Goal: Task Accomplishment & Management: Manage account settings

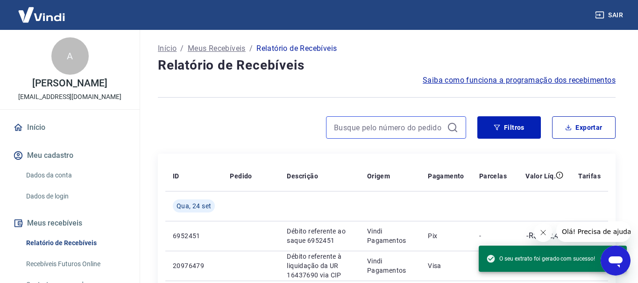
scroll to position [8, 0]
click at [397, 126] on input at bounding box center [388, 128] width 109 height 14
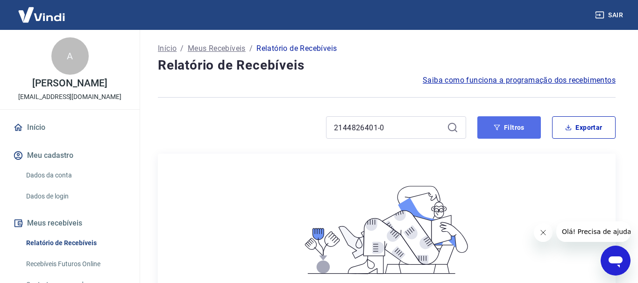
click at [517, 130] on button "Filtros" at bounding box center [510, 127] width 64 height 22
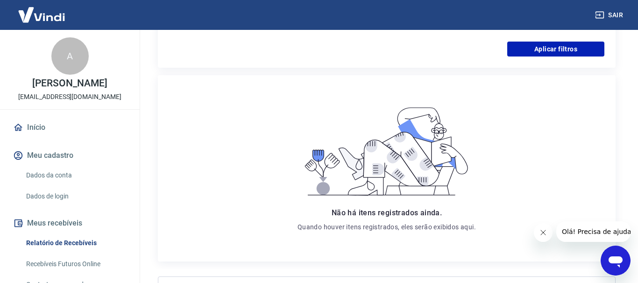
scroll to position [48, 0]
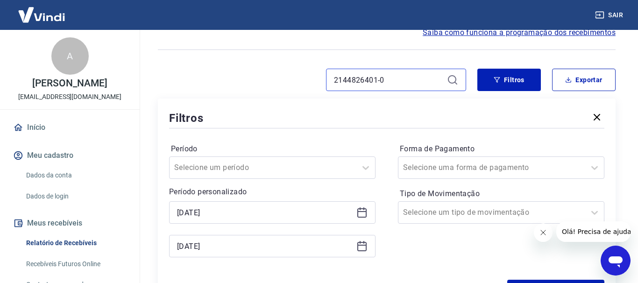
click at [425, 82] on input "2144826401-0" at bounding box center [388, 80] width 109 height 14
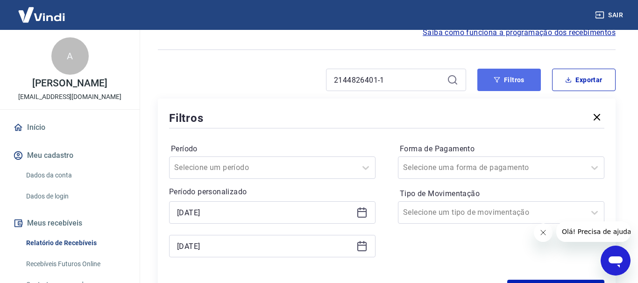
click at [518, 86] on button "Filtros" at bounding box center [510, 80] width 64 height 22
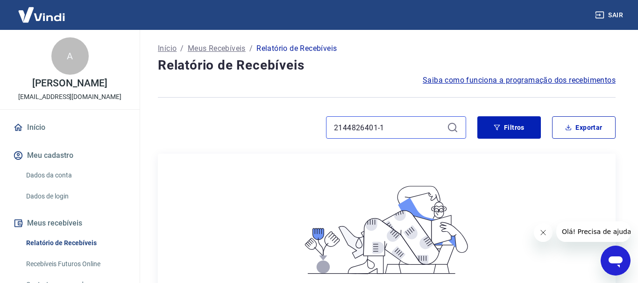
click at [398, 129] on input "2144826401-1" at bounding box center [388, 128] width 109 height 14
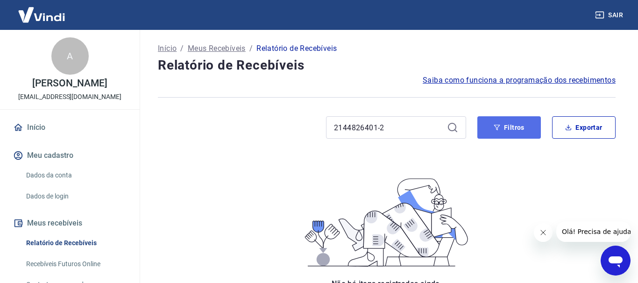
click at [511, 129] on button "Filtros" at bounding box center [510, 127] width 64 height 22
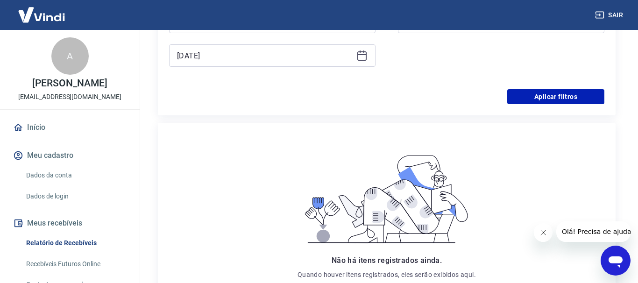
drag, startPoint x: 564, startPoint y: 81, endPoint x: 557, endPoint y: 89, distance: 10.3
click at [564, 81] on div "Período Selecione um período Período personalizado [DATE] [DATE] Forma de Pagam…" at bounding box center [387, 15] width 436 height 150
click at [552, 93] on button "Aplicar filtros" at bounding box center [556, 96] width 97 height 15
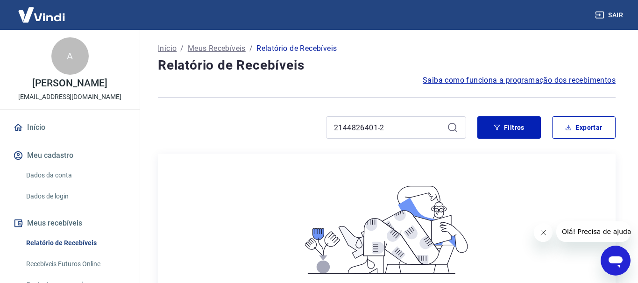
click at [457, 128] on icon at bounding box center [452, 127] width 11 height 11
click at [429, 130] on input "2144826401-2" at bounding box center [388, 128] width 109 height 14
drag, startPoint x: 377, startPoint y: 129, endPoint x: 333, endPoint y: 131, distance: 44.0
click at [334, 131] on input "2144826401-3" at bounding box center [388, 128] width 109 height 14
drag, startPoint x: 395, startPoint y: 123, endPoint x: 98, endPoint y: 127, distance: 297.3
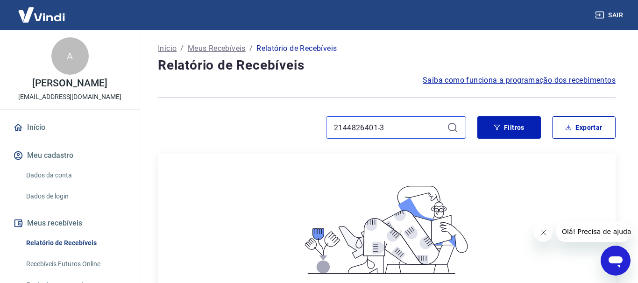
click at [334, 126] on input "2144826401-3" at bounding box center [388, 128] width 109 height 14
paste input
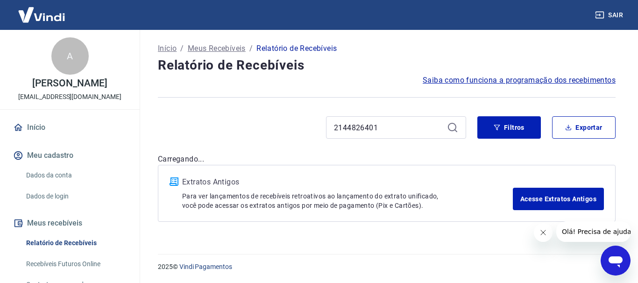
click at [451, 123] on icon at bounding box center [452, 127] width 8 height 8
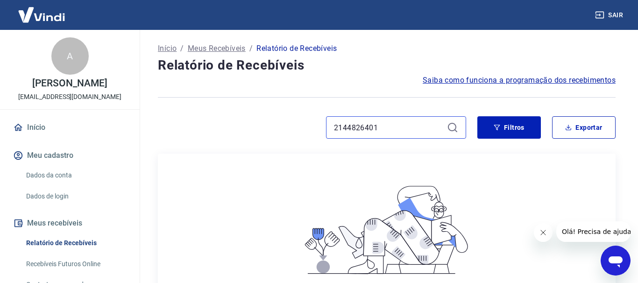
click at [404, 127] on input "2144826401" at bounding box center [388, 128] width 109 height 14
type input "2144826401-9"
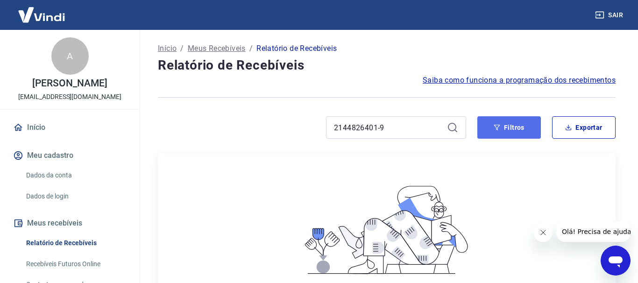
click at [510, 123] on button "Filtros" at bounding box center [510, 127] width 64 height 22
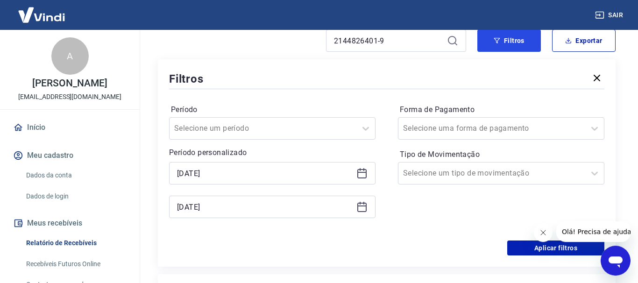
scroll to position [191, 0]
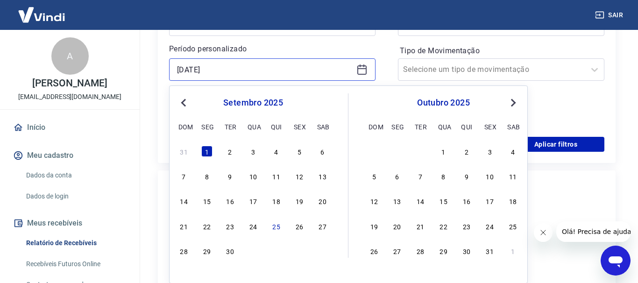
drag, startPoint x: 336, startPoint y: 69, endPoint x: -335, endPoint y: 44, distance: 670.7
click at [177, 63] on input "[DATE]" at bounding box center [265, 70] width 176 height 14
click at [162, 145] on div "Filtros Período Selecione um período Período personalizado Previous Month Next …" at bounding box center [387, 60] width 458 height 208
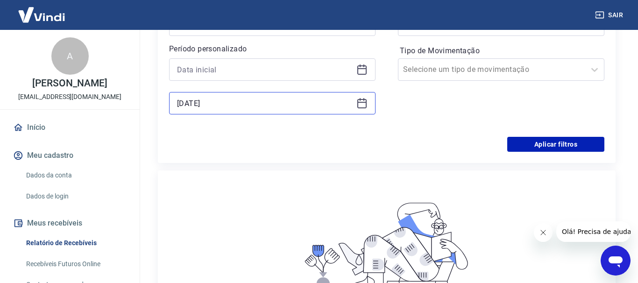
drag, startPoint x: 253, startPoint y: 102, endPoint x: -27, endPoint y: 104, distance: 280.4
click at [177, 104] on input "[DATE]" at bounding box center [265, 103] width 176 height 14
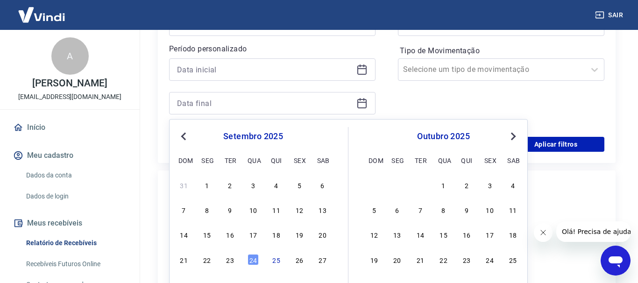
click at [162, 121] on div "Filtros Período Selecione um período Período personalizado Previous Month Next …" at bounding box center [387, 60] width 458 height 208
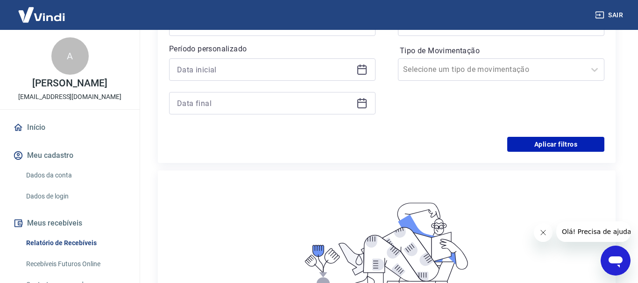
scroll to position [0, 0]
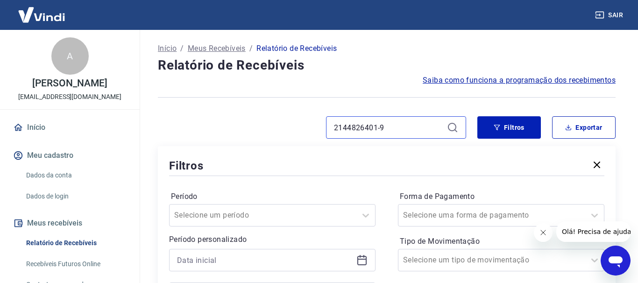
click at [416, 129] on input "2144826401-9" at bounding box center [388, 128] width 109 height 14
type input "2144826401-0"
click at [450, 131] on icon at bounding box center [452, 127] width 11 height 11
click at [454, 130] on icon at bounding box center [452, 127] width 8 height 8
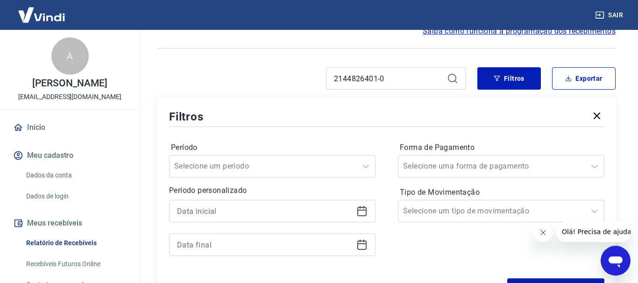
scroll to position [48, 0]
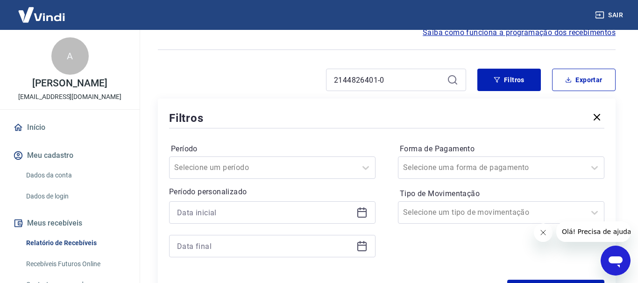
click at [413, 88] on div "2144826401-0" at bounding box center [396, 80] width 140 height 22
click at [407, 81] on input "2144826401-0" at bounding box center [388, 80] width 109 height 14
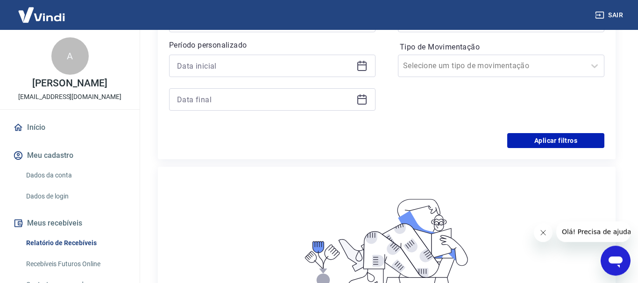
scroll to position [238, 0]
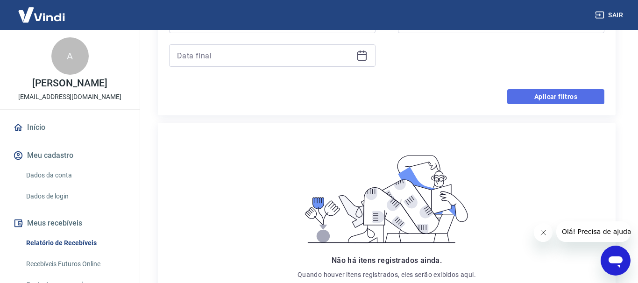
click at [557, 95] on button "Aplicar filtros" at bounding box center [556, 96] width 97 height 15
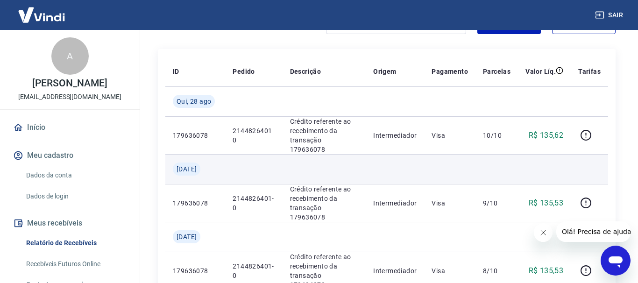
scroll to position [95, 0]
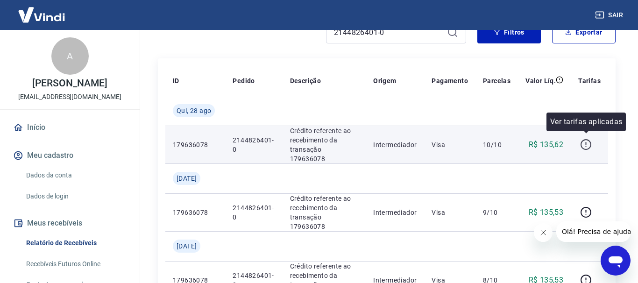
click at [588, 143] on icon "button" at bounding box center [586, 145] width 12 height 12
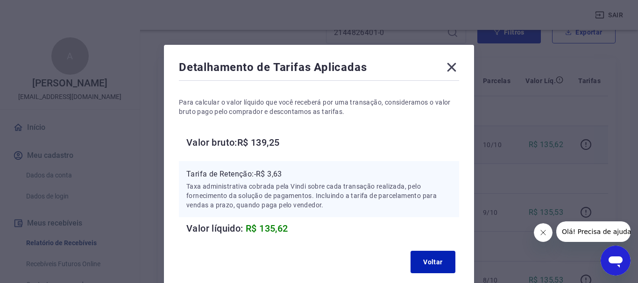
click at [447, 67] on icon at bounding box center [451, 67] width 15 height 15
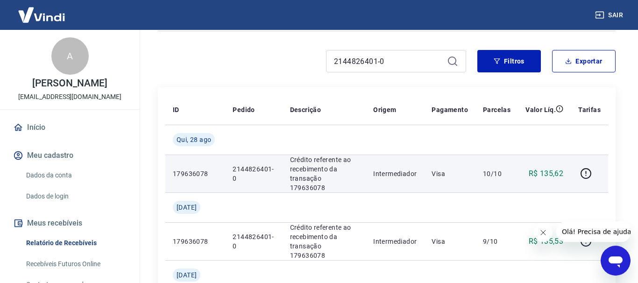
scroll to position [48, 0]
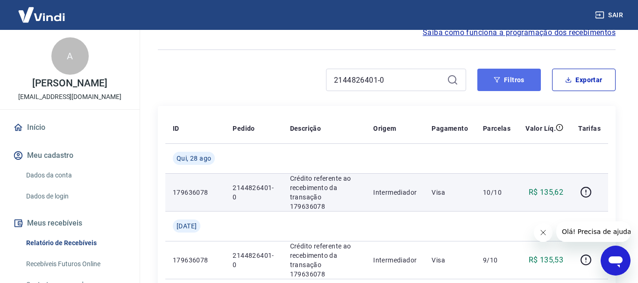
click at [488, 79] on button "Filtros" at bounding box center [510, 80] width 64 height 22
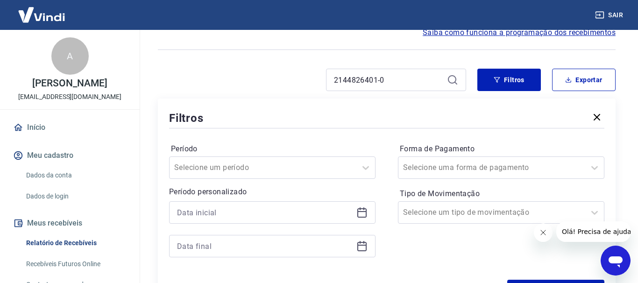
drag, startPoint x: 377, startPoint y: 213, endPoint x: 364, endPoint y: 210, distance: 13.3
click at [375, 213] on div "Período Selecione um período Período personalizado Forma de Pagamento Selecione…" at bounding box center [387, 205] width 436 height 150
click at [364, 210] on icon at bounding box center [362, 212] width 11 height 11
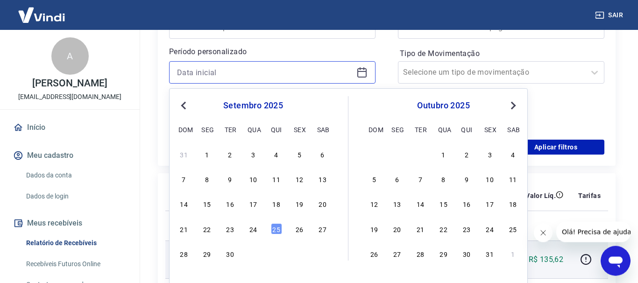
scroll to position [238, 0]
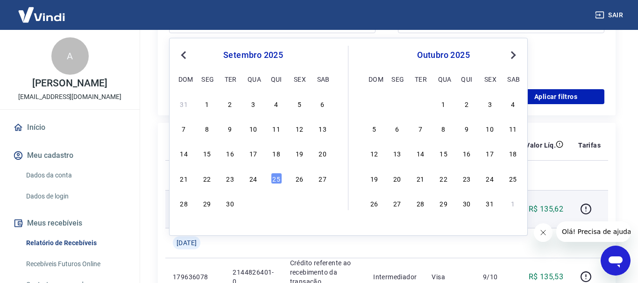
click at [182, 56] on button "Previous Month" at bounding box center [183, 55] width 11 height 11
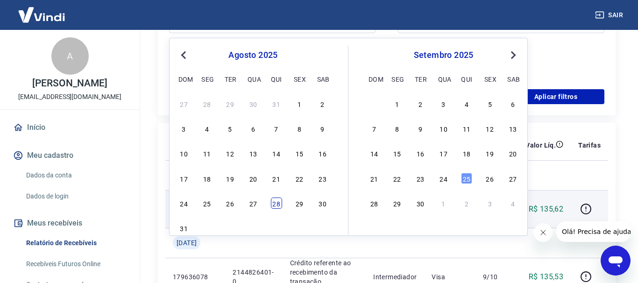
click at [275, 208] on div "28" at bounding box center [276, 203] width 11 height 11
type input "[DATE]"
click at [275, 208] on p "2144826401-0" at bounding box center [254, 209] width 42 height 19
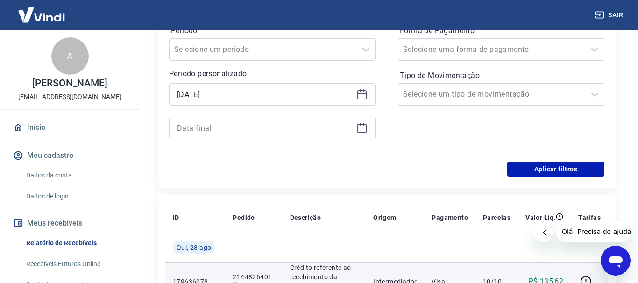
scroll to position [143, 0]
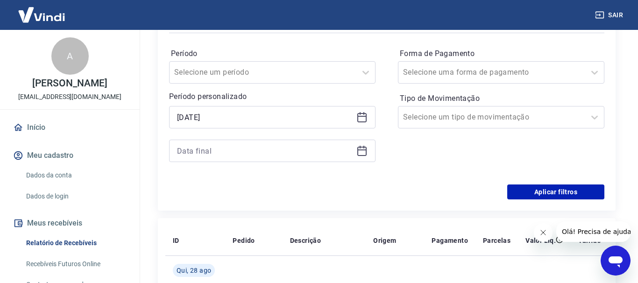
click at [364, 150] on icon at bounding box center [362, 150] width 9 height 1
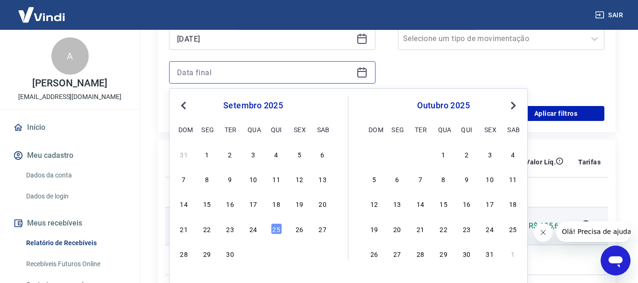
scroll to position [238, 0]
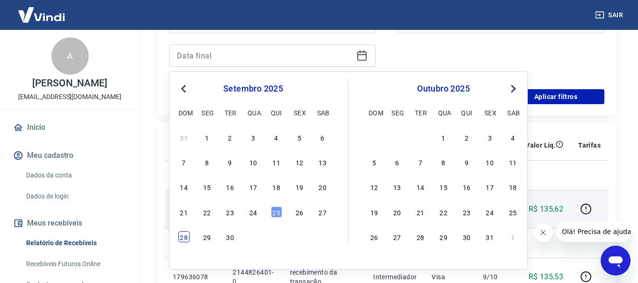
click at [187, 236] on div "28" at bounding box center [184, 236] width 11 height 11
click at [187, 238] on span "[DATE]" at bounding box center [187, 242] width 20 height 9
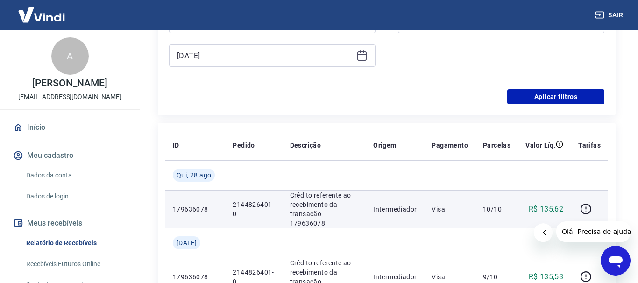
click at [365, 58] on icon at bounding box center [362, 55] width 11 height 11
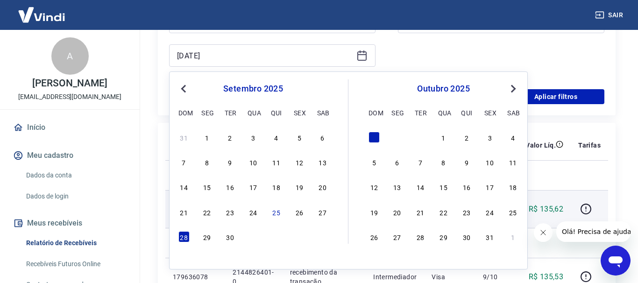
click at [180, 89] on button "Previous Month" at bounding box center [183, 88] width 11 height 11
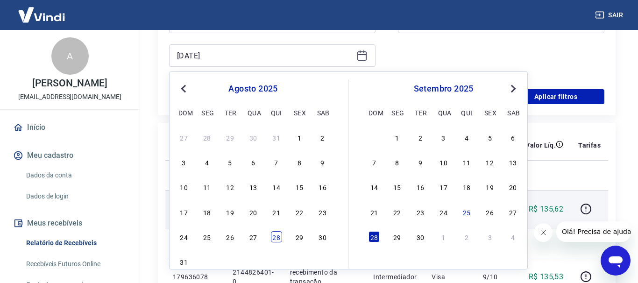
click at [278, 235] on div "28" at bounding box center [276, 236] width 11 height 11
type input "[DATE]"
click at [278, 235] on td at bounding box center [253, 243] width 57 height 30
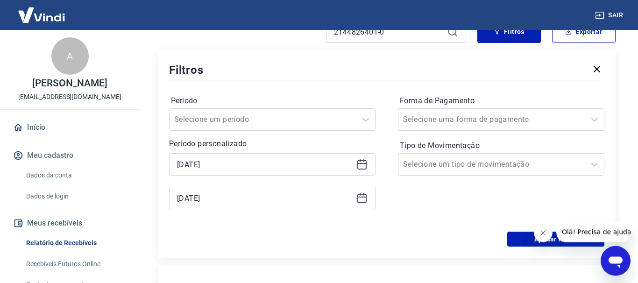
scroll to position [95, 0]
click at [514, 239] on button "Aplicar filtros" at bounding box center [556, 239] width 97 height 15
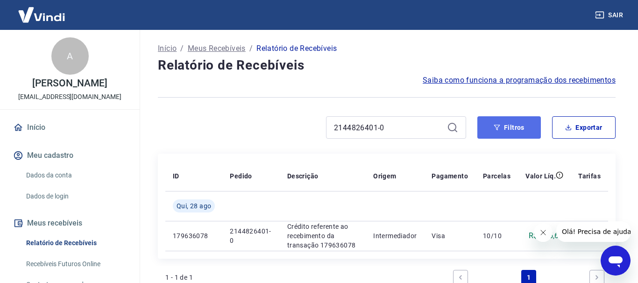
click at [494, 123] on button "Filtros" at bounding box center [510, 127] width 64 height 22
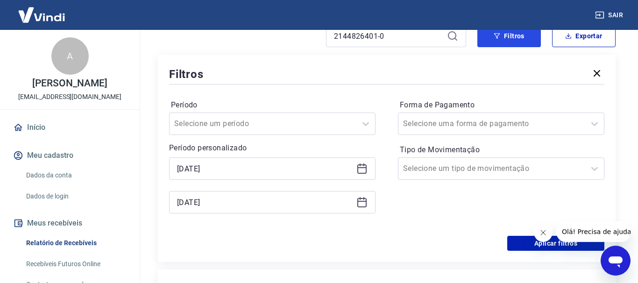
scroll to position [95, 0]
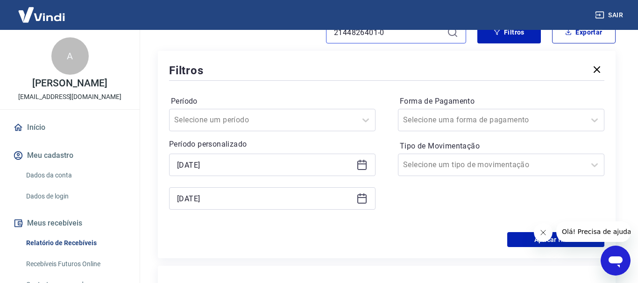
drag, startPoint x: 392, startPoint y: 34, endPoint x: 267, endPoint y: 29, distance: 124.9
click at [334, 29] on input "2144826401-0" at bounding box center [388, 32] width 109 height 14
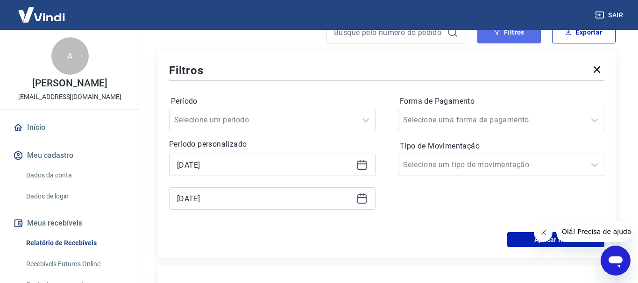
click at [505, 38] on button "Filtros" at bounding box center [510, 32] width 64 height 22
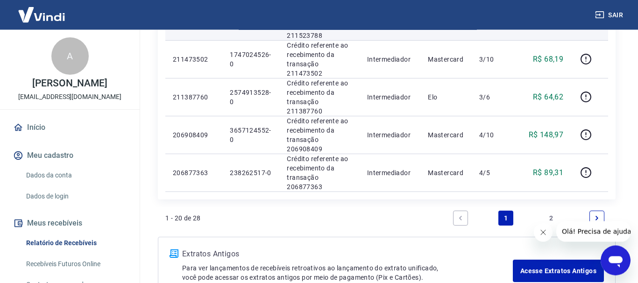
scroll to position [763, 0]
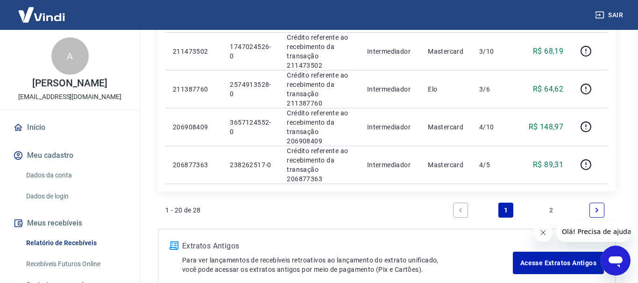
click at [594, 207] on link "Next page" at bounding box center [597, 210] width 15 height 15
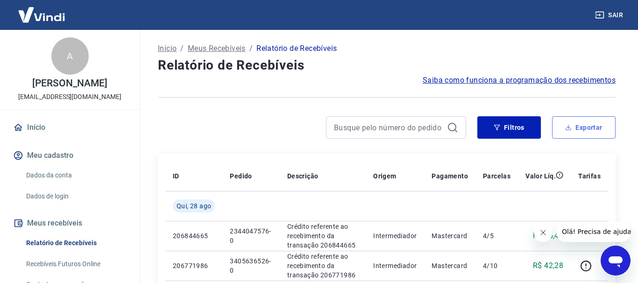
click at [569, 124] on button "Exportar" at bounding box center [584, 127] width 64 height 22
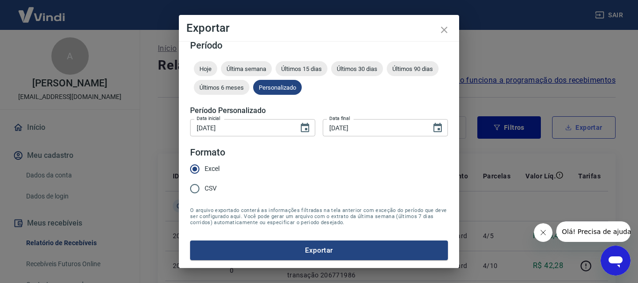
type input "[DATE]"
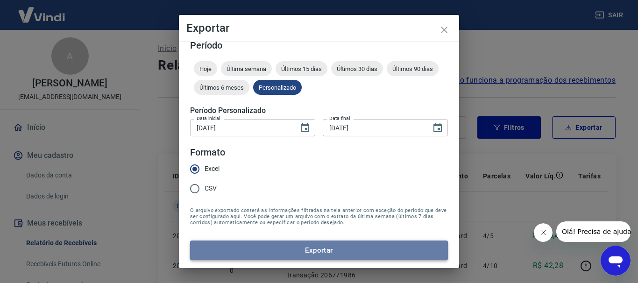
click at [286, 244] on button "Exportar" at bounding box center [319, 251] width 258 height 20
